Goal: Obtain resource: Download file/media

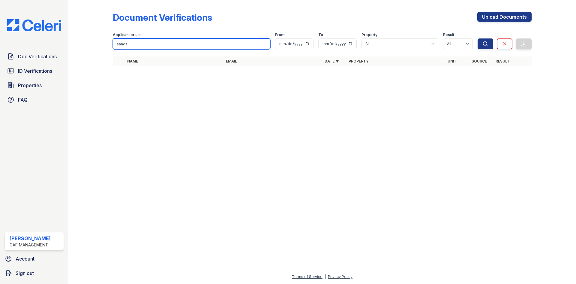
click at [149, 49] on input "sands" at bounding box center [192, 43] width 158 height 11
type input "[PERSON_NAME]"
click at [478, 38] on button "Search" at bounding box center [486, 43] width 16 height 11
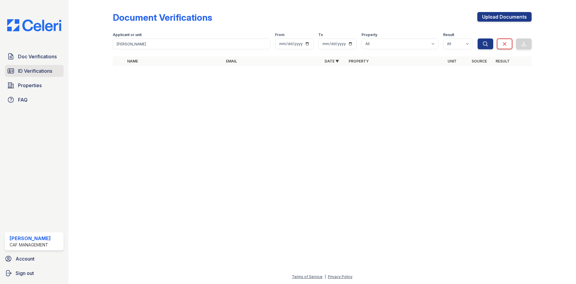
click at [41, 74] on span "ID Verifications" at bounding box center [35, 70] width 34 height 7
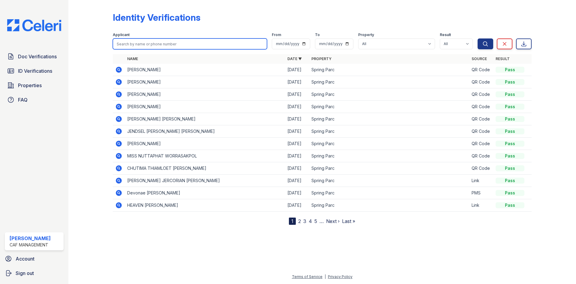
click at [193, 49] on input "search" at bounding box center [190, 43] width 154 height 11
type input "[PERSON_NAME]"
click at [478, 38] on button "Search" at bounding box center [486, 43] width 16 height 11
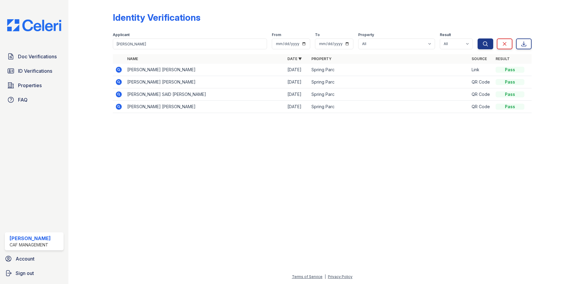
click at [122, 73] on icon at bounding box center [118, 69] width 7 height 7
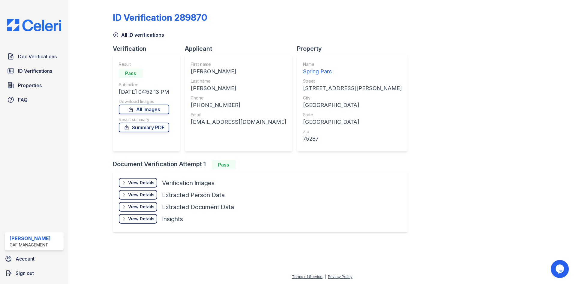
click at [155, 185] on div "View Details" at bounding box center [141, 182] width 26 height 6
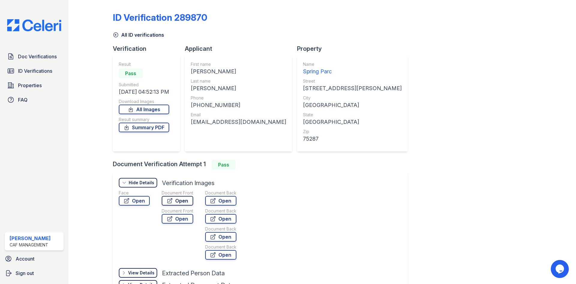
click at [193, 205] on link "Open" at bounding box center [178, 201] width 32 height 10
click at [166, 132] on link "Summary PDF" at bounding box center [144, 127] width 50 height 10
click at [193, 205] on link "Open" at bounding box center [178, 201] width 32 height 10
click at [35, 60] on span "Doc Verifications" at bounding box center [37, 56] width 39 height 7
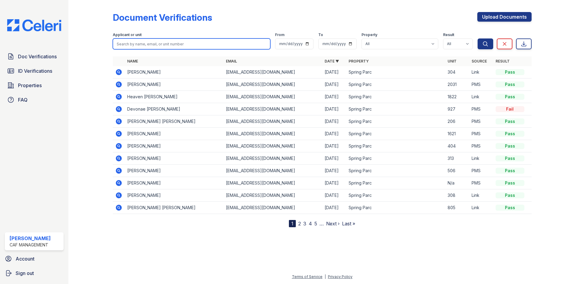
click at [163, 49] on input "search" at bounding box center [192, 43] width 158 height 11
type input "perez"
click at [478, 38] on button "Search" at bounding box center [486, 43] width 16 height 11
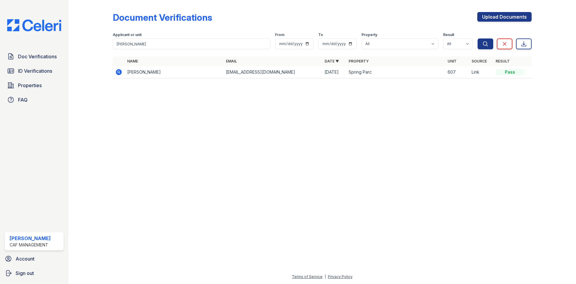
click at [122, 75] on icon at bounding box center [119, 72] width 6 height 6
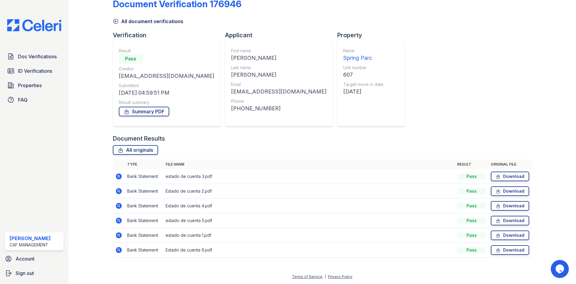
scroll to position [87, 0]
click at [494, 171] on link "Download" at bounding box center [510, 176] width 38 height 10
click at [498, 186] on link "Download" at bounding box center [510, 191] width 38 height 10
drag, startPoint x: 499, startPoint y: 185, endPoint x: 499, endPoint y: 188, distance: 3.1
click at [499, 201] on link "Download" at bounding box center [510, 206] width 38 height 10
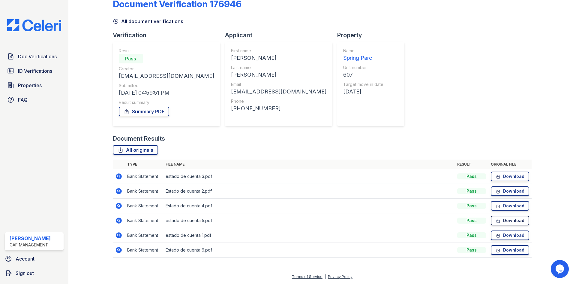
drag, startPoint x: 502, startPoint y: 202, endPoint x: 502, endPoint y: 206, distance: 3.7
click at [502, 215] on link "Download" at bounding box center [510, 220] width 38 height 10
drag, startPoint x: 503, startPoint y: 223, endPoint x: 504, endPoint y: 231, distance: 8.4
click at [503, 230] on link "Download" at bounding box center [510, 235] width 38 height 10
click at [504, 245] on link "Download" at bounding box center [510, 250] width 38 height 10
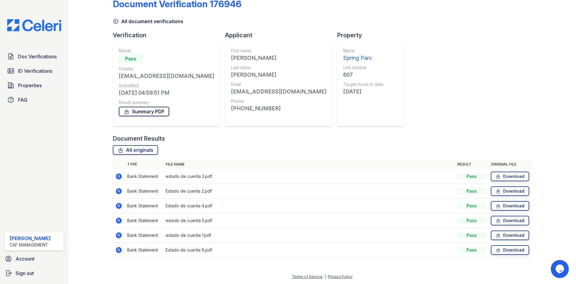
click at [153, 107] on link "Summary PDF" at bounding box center [144, 112] width 50 height 10
